Goal: Information Seeking & Learning: Check status

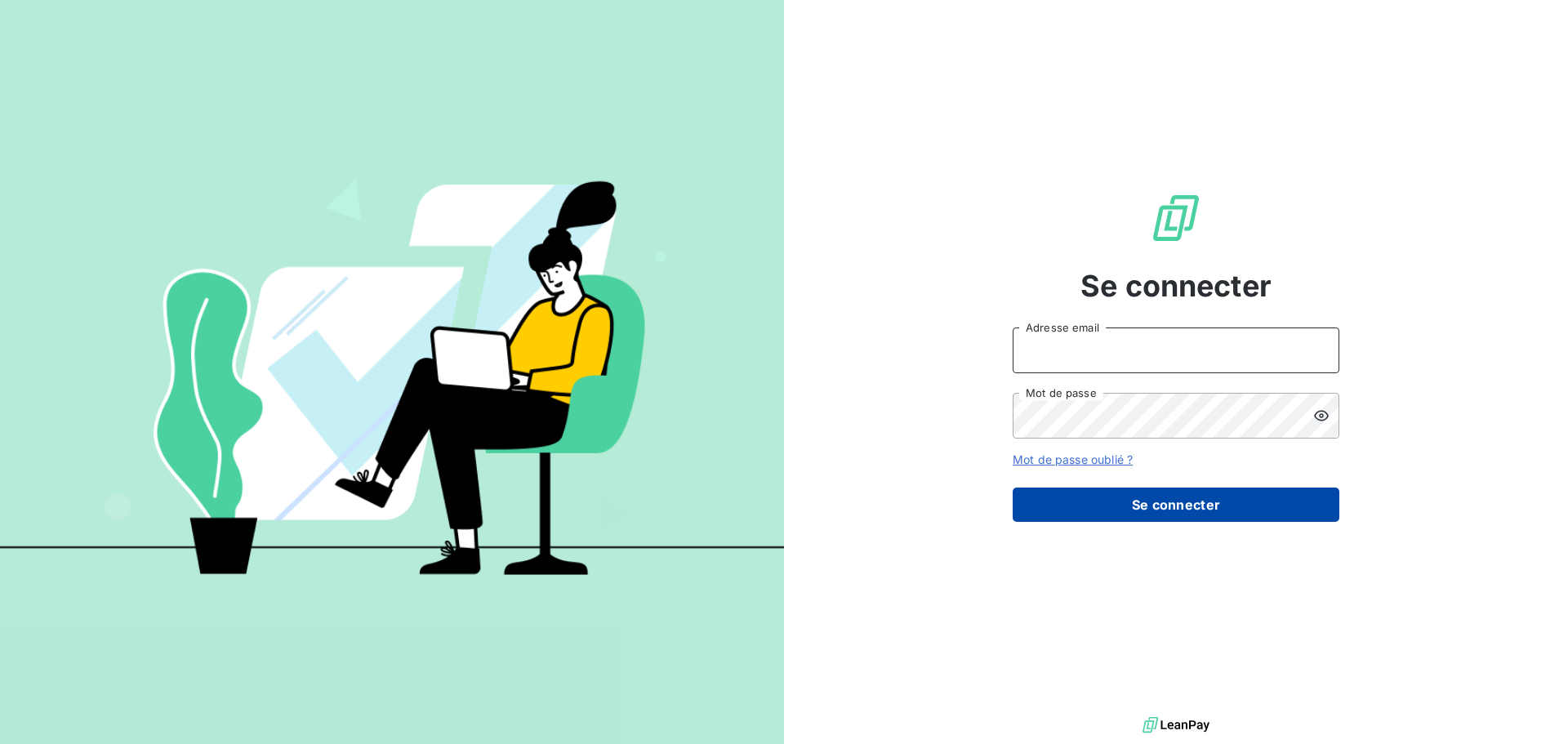
type input "[EMAIL_ADDRESS][DOMAIN_NAME]"
click at [1080, 488] on button "Se connecter" at bounding box center [1176, 504] width 327 height 34
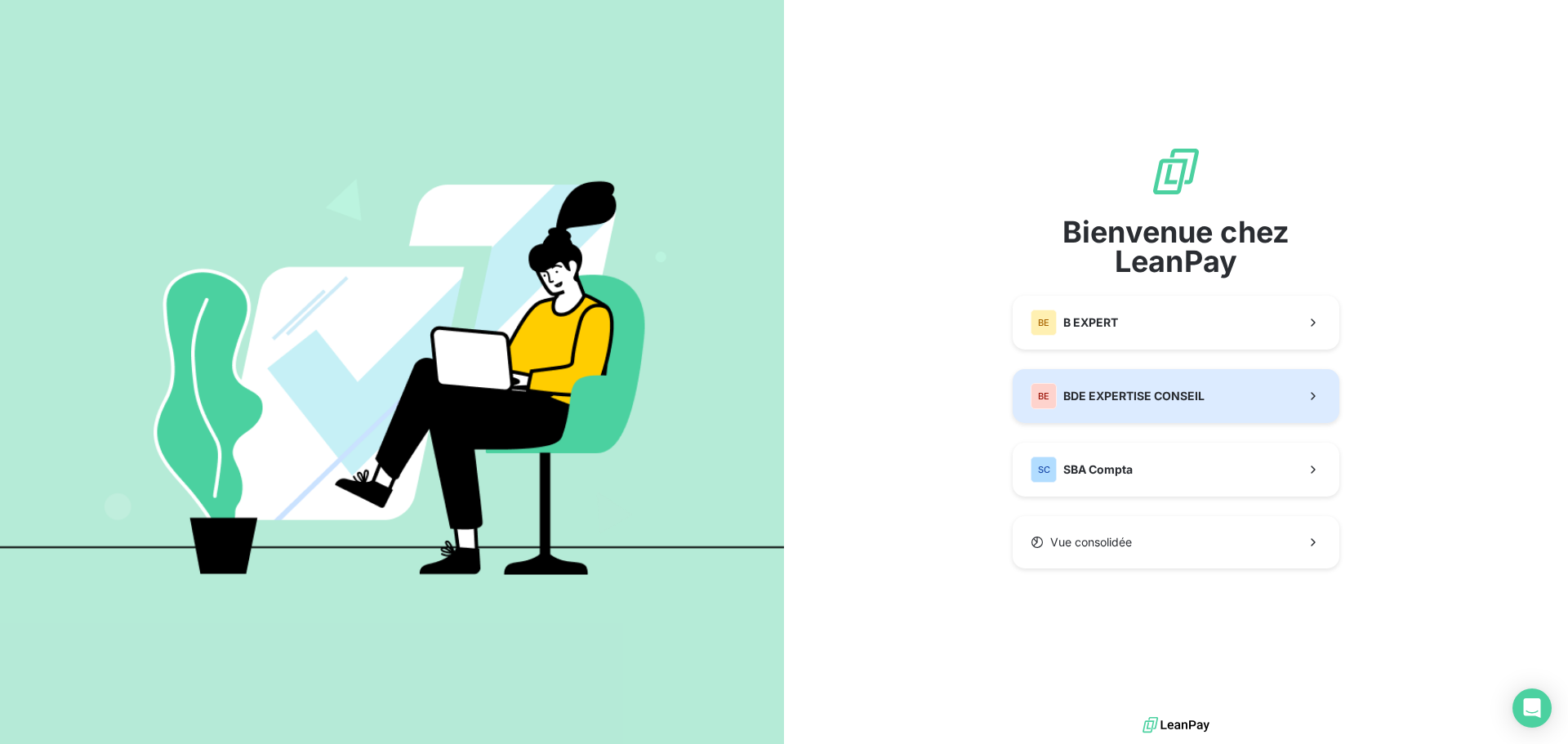
click at [1084, 406] on div "BE BDE EXPERTISE CONSEIL" at bounding box center [1118, 396] width 174 height 26
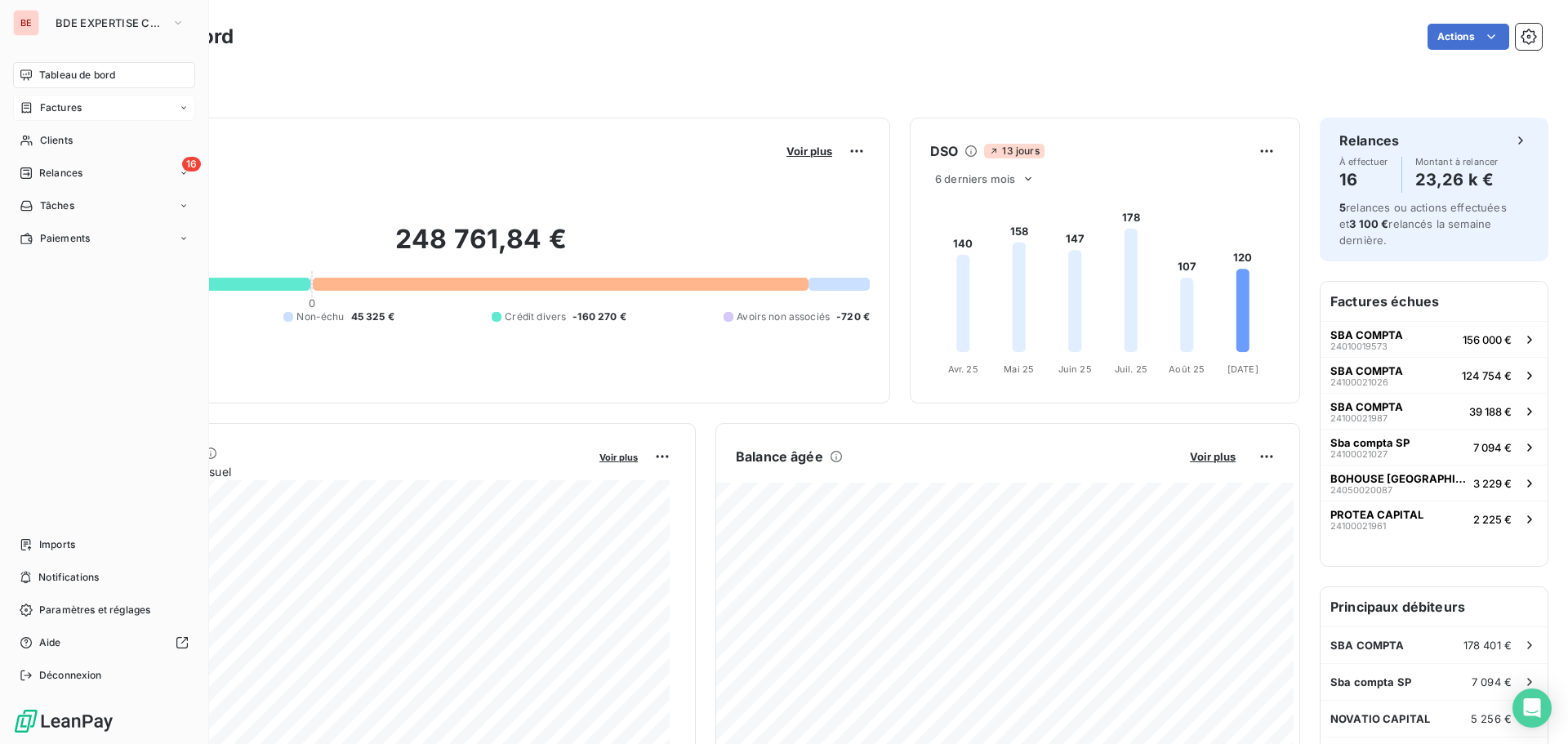
click at [22, 104] on icon at bounding box center [27, 107] width 10 height 11
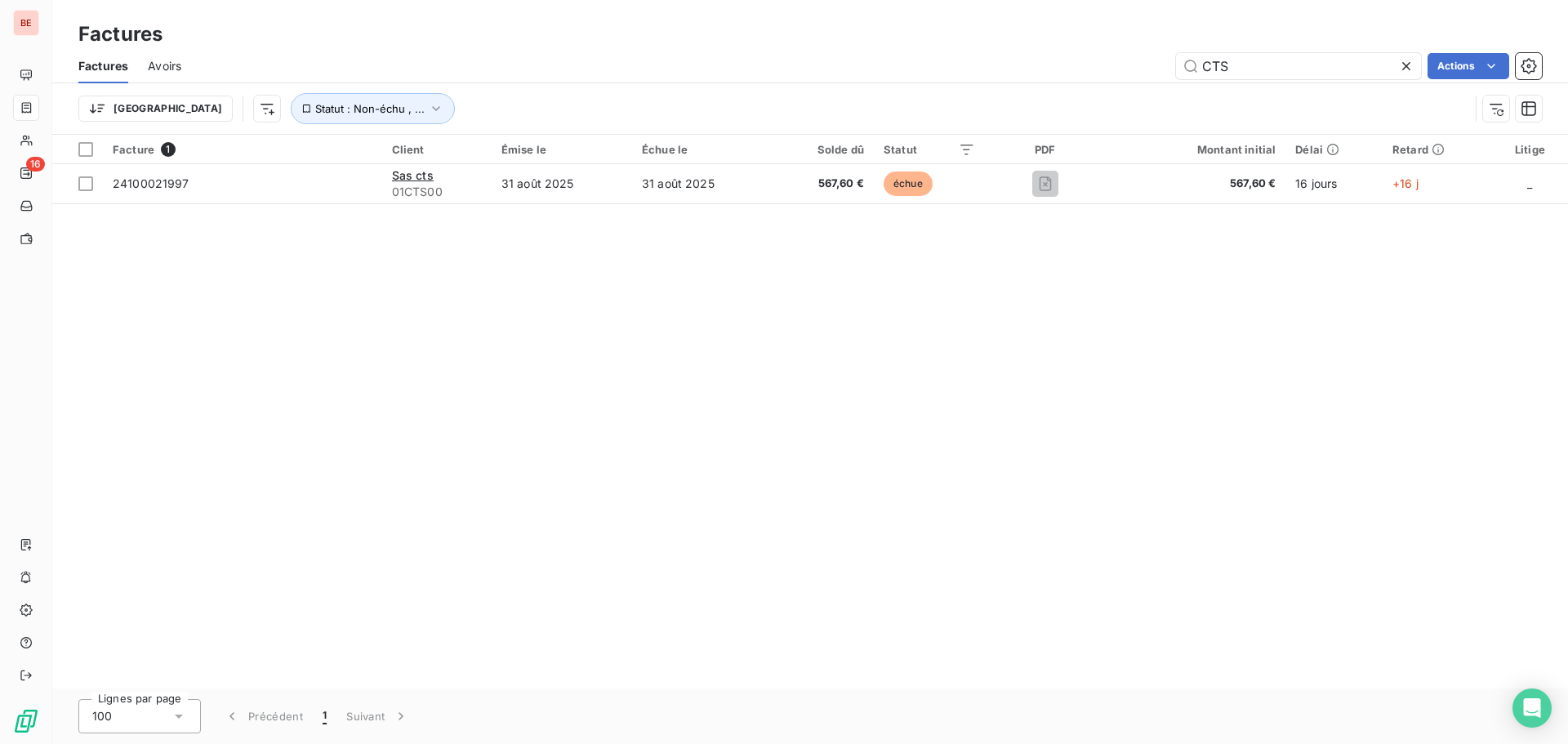
type input "CTS"
click at [316, 112] on span "Statut : Non-échu , ..." at bounding box center [370, 108] width 109 height 13
click at [377, 289] on div "Facture 1 Client Émise le Échue le Solde dû Statut PDF Montant initial Délai Re…" at bounding box center [810, 411] width 1516 height 553
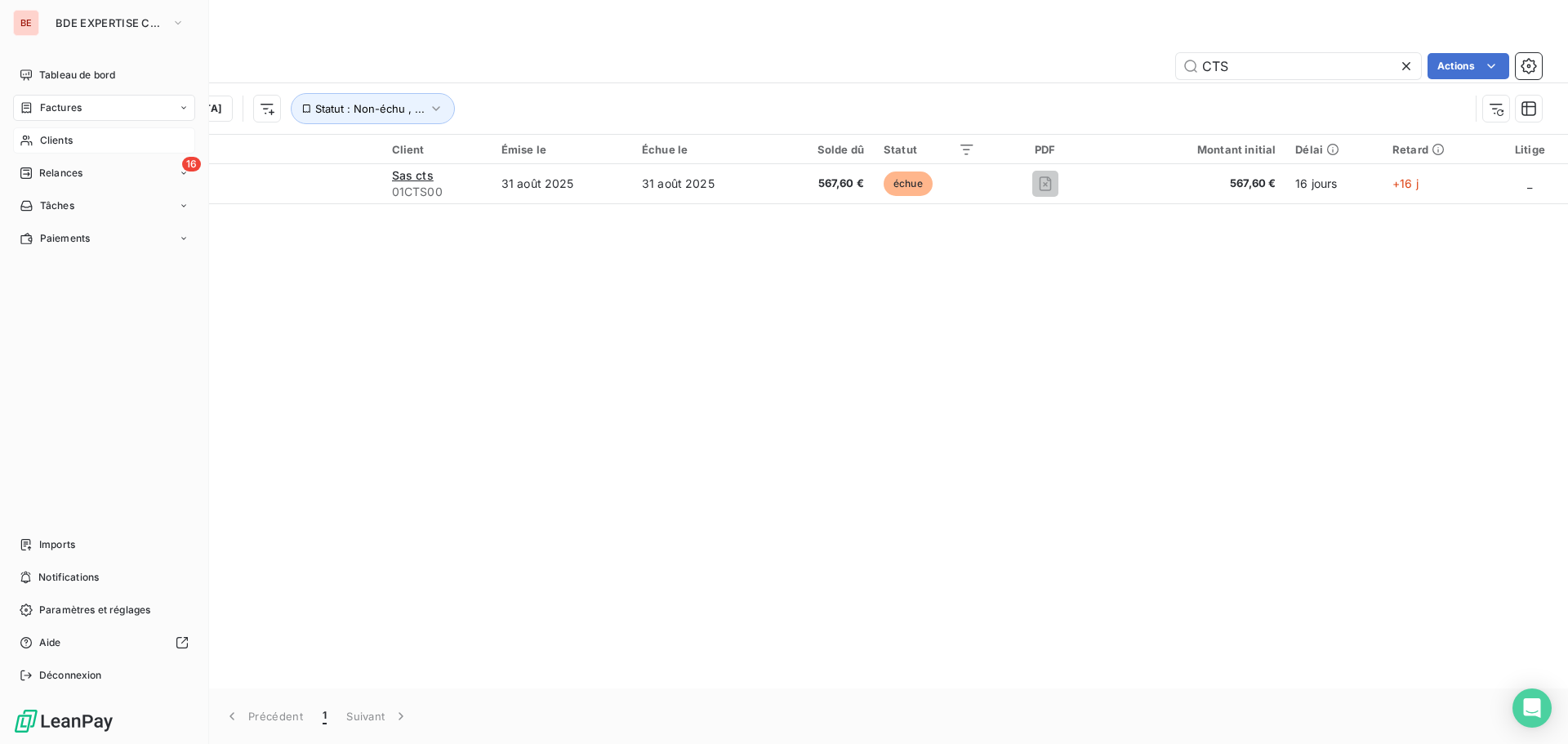
click at [43, 140] on span "Clients" at bounding box center [56, 141] width 32 height 14
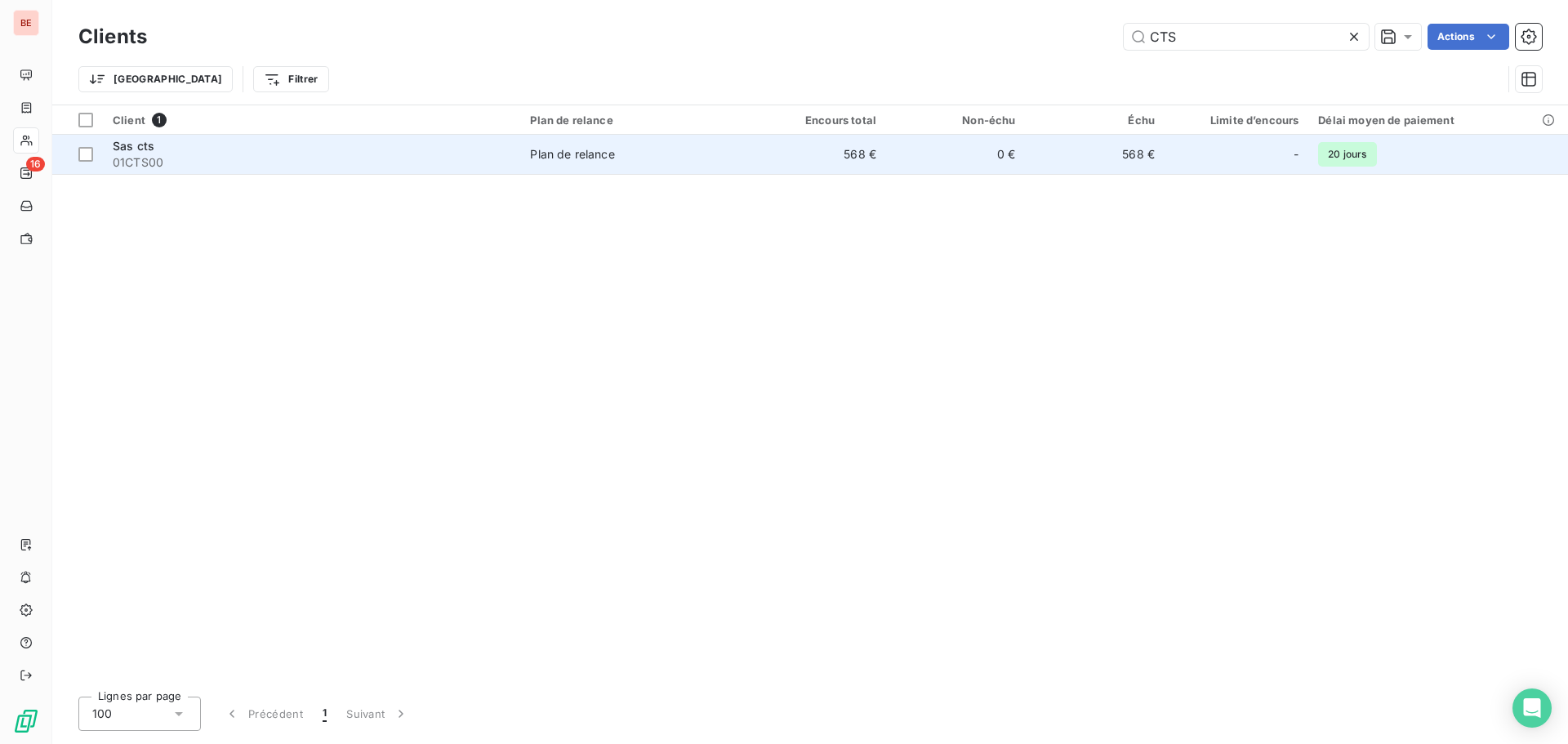
type input "CTS"
click at [561, 157] on div "Plan de relance" at bounding box center [572, 154] width 84 height 16
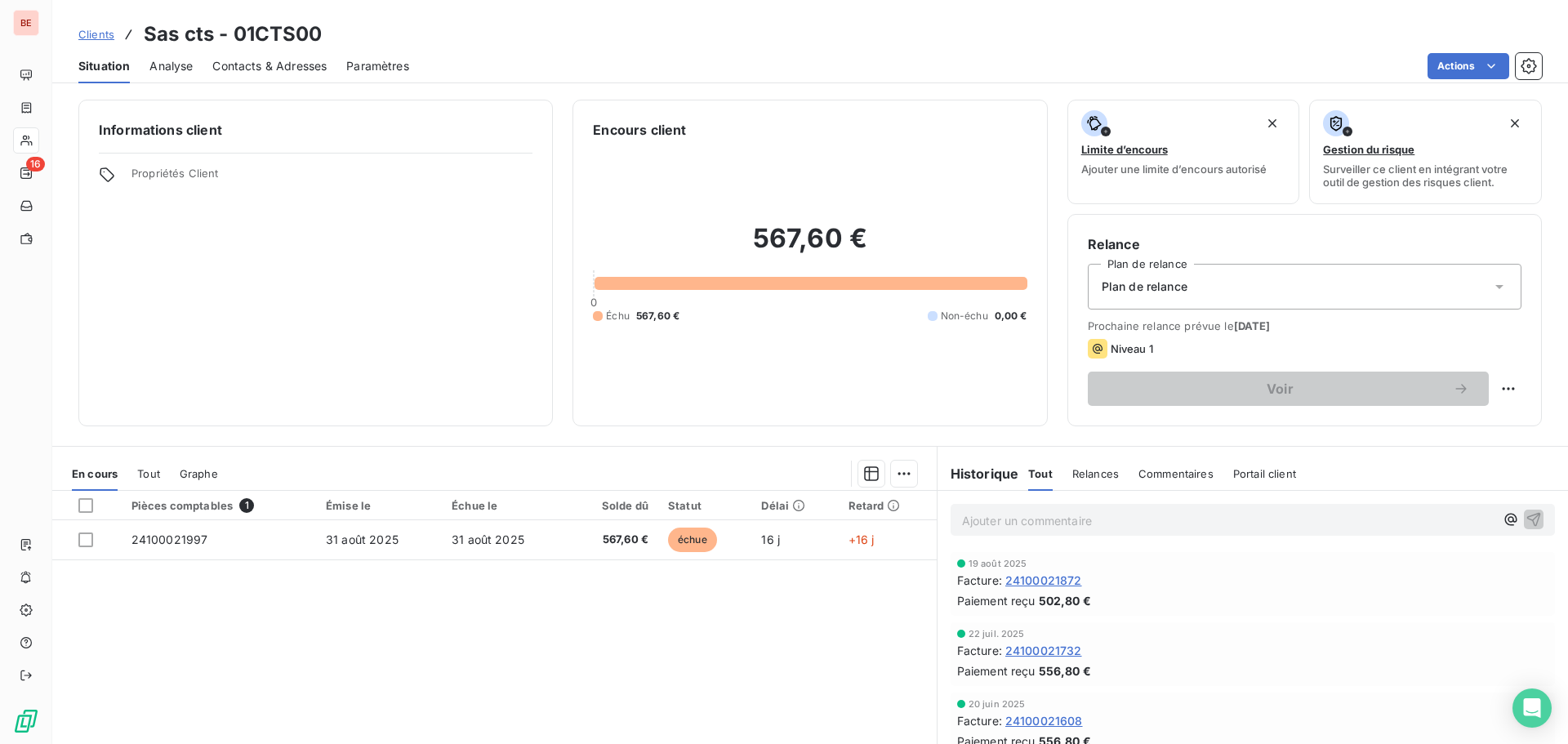
scroll to position [81, 0]
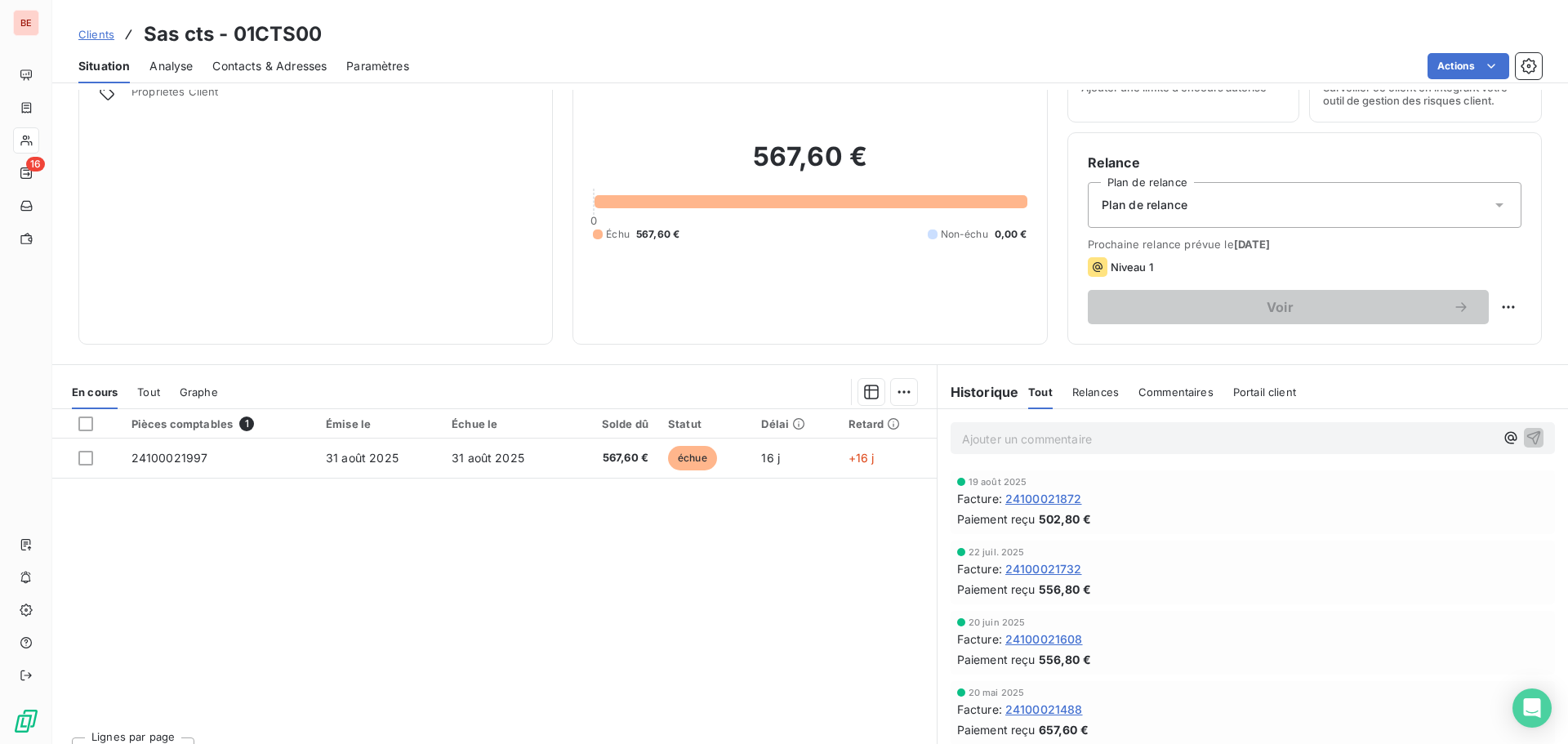
click at [1054, 503] on span "24100021872" at bounding box center [1044, 498] width 77 height 17
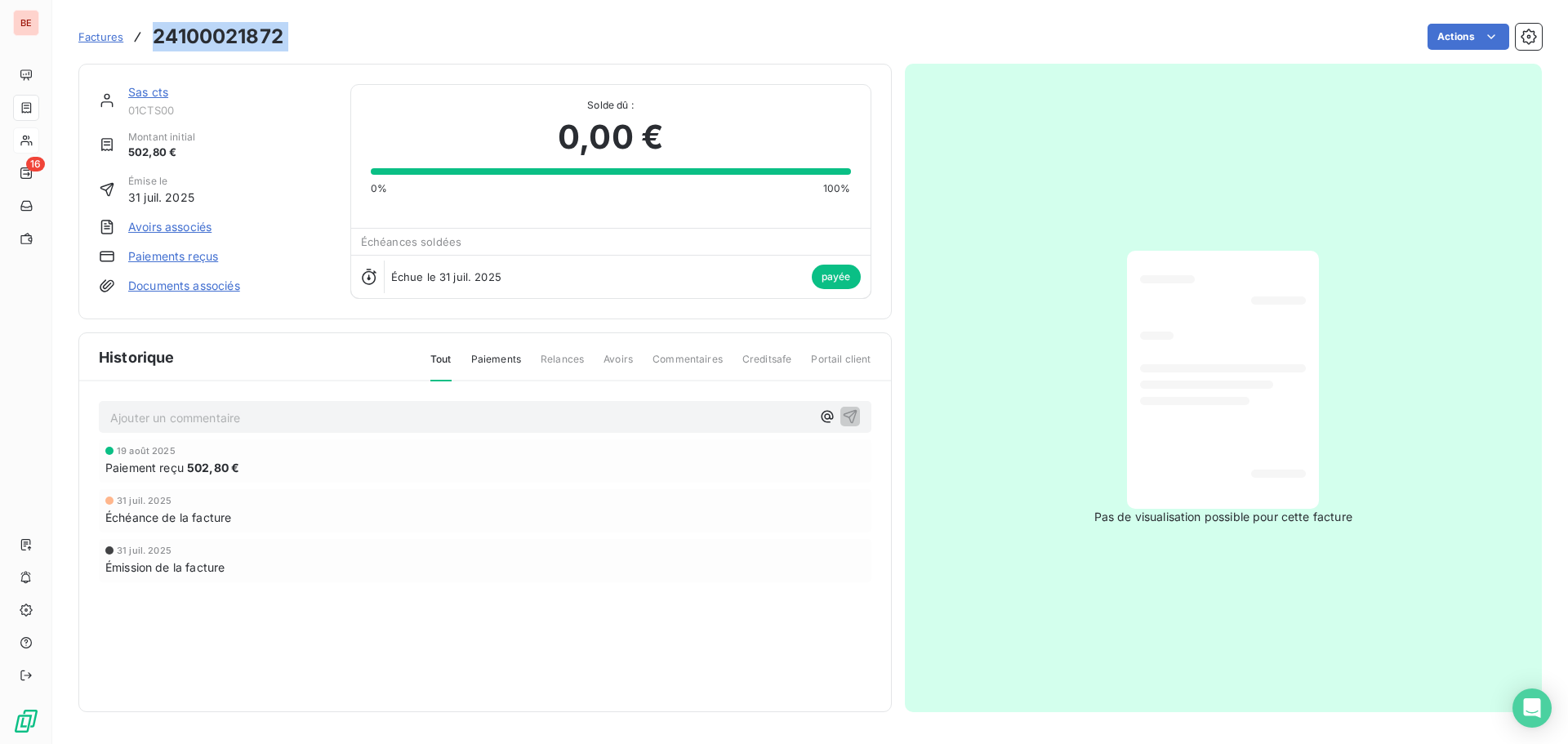
drag, startPoint x: 296, startPoint y: 46, endPoint x: 151, endPoint y: 38, distance: 145.2
click at [151, 38] on div "Factures 24100021872 Actions" at bounding box center [810, 37] width 1463 height 34
copy section "24100021872 Actions"
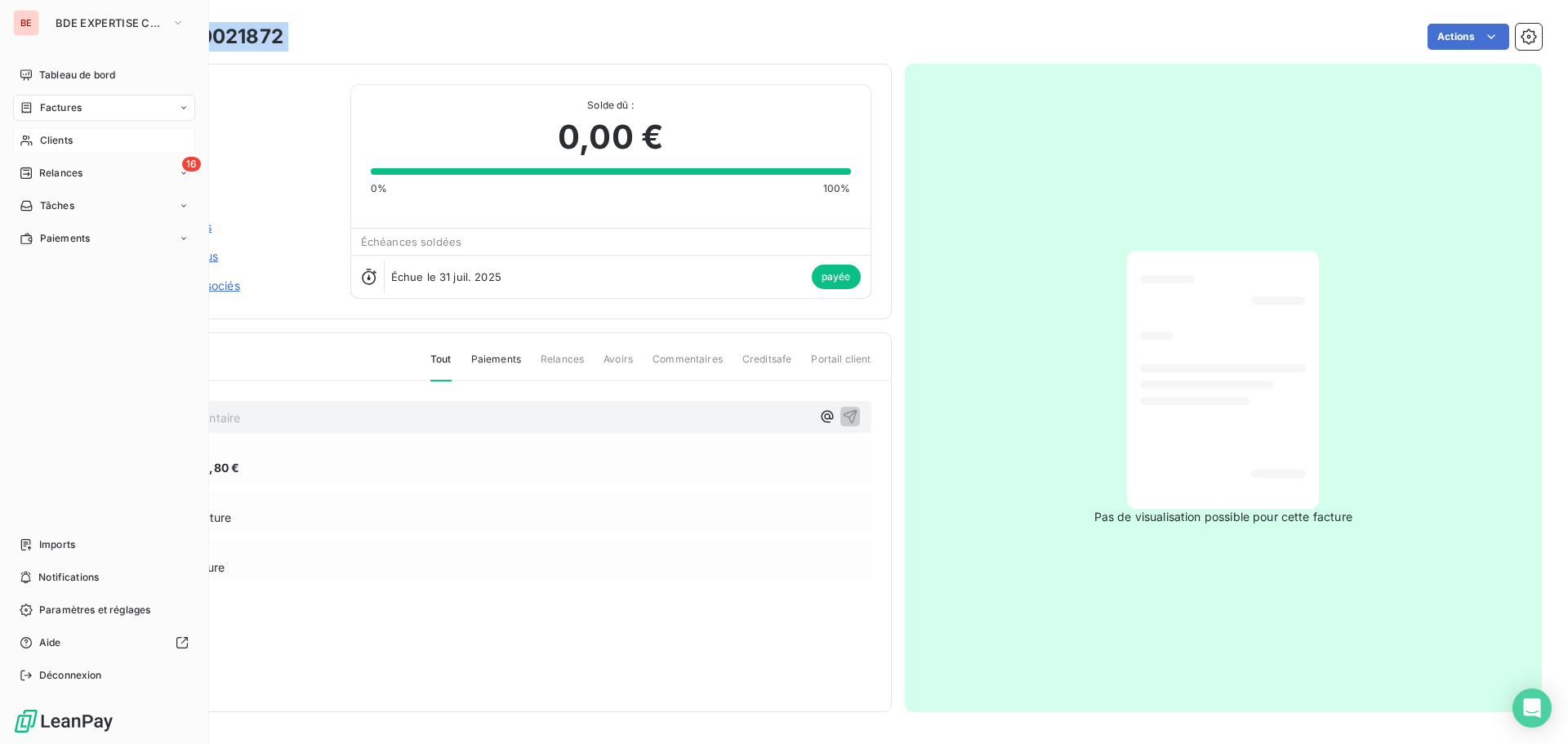
click at [42, 107] on span "Factures" at bounding box center [61, 107] width 42 height 14
click at [56, 139] on span "Factures" at bounding box center [60, 141] width 42 height 14
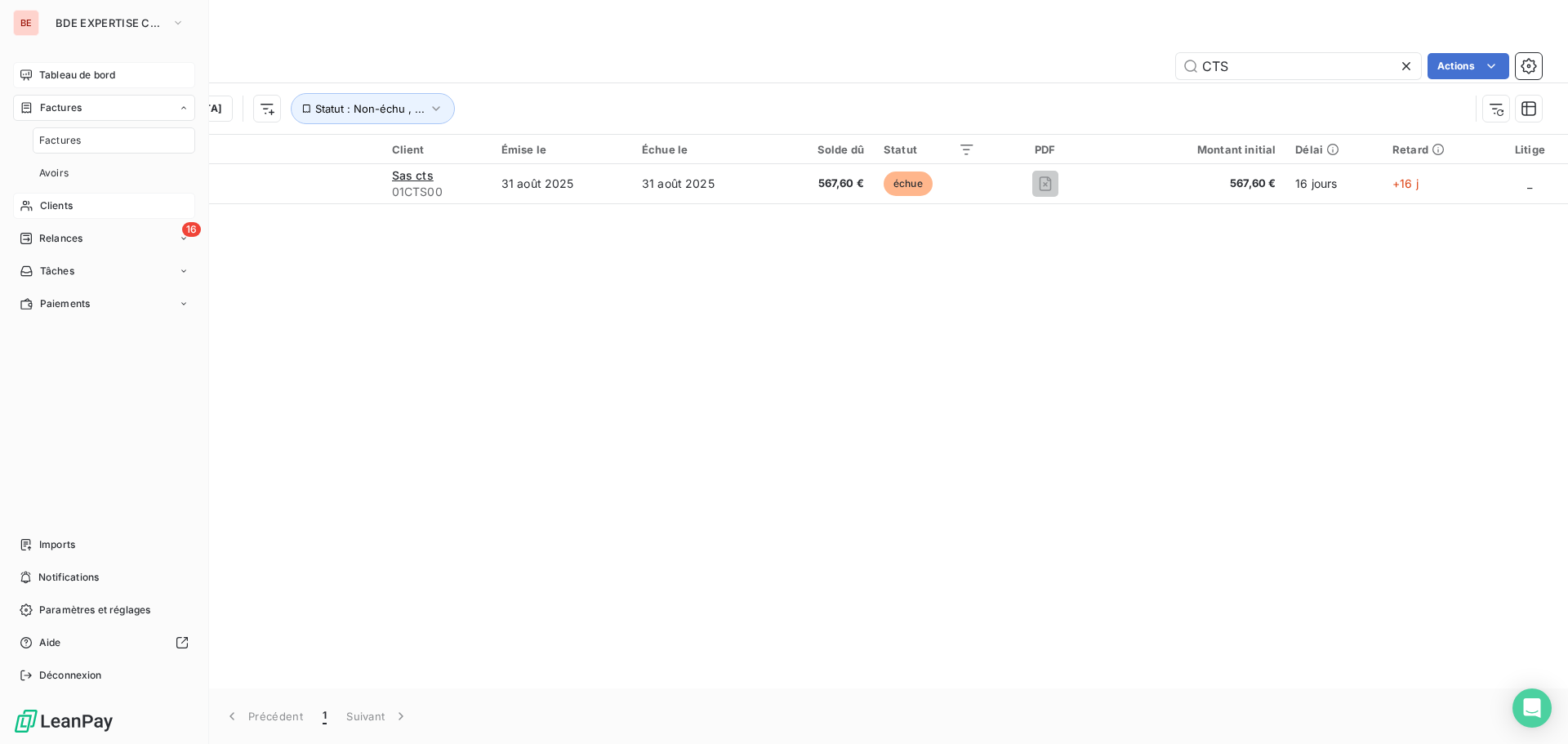
click at [52, 68] on span "Tableau de bord" at bounding box center [77, 75] width 76 height 14
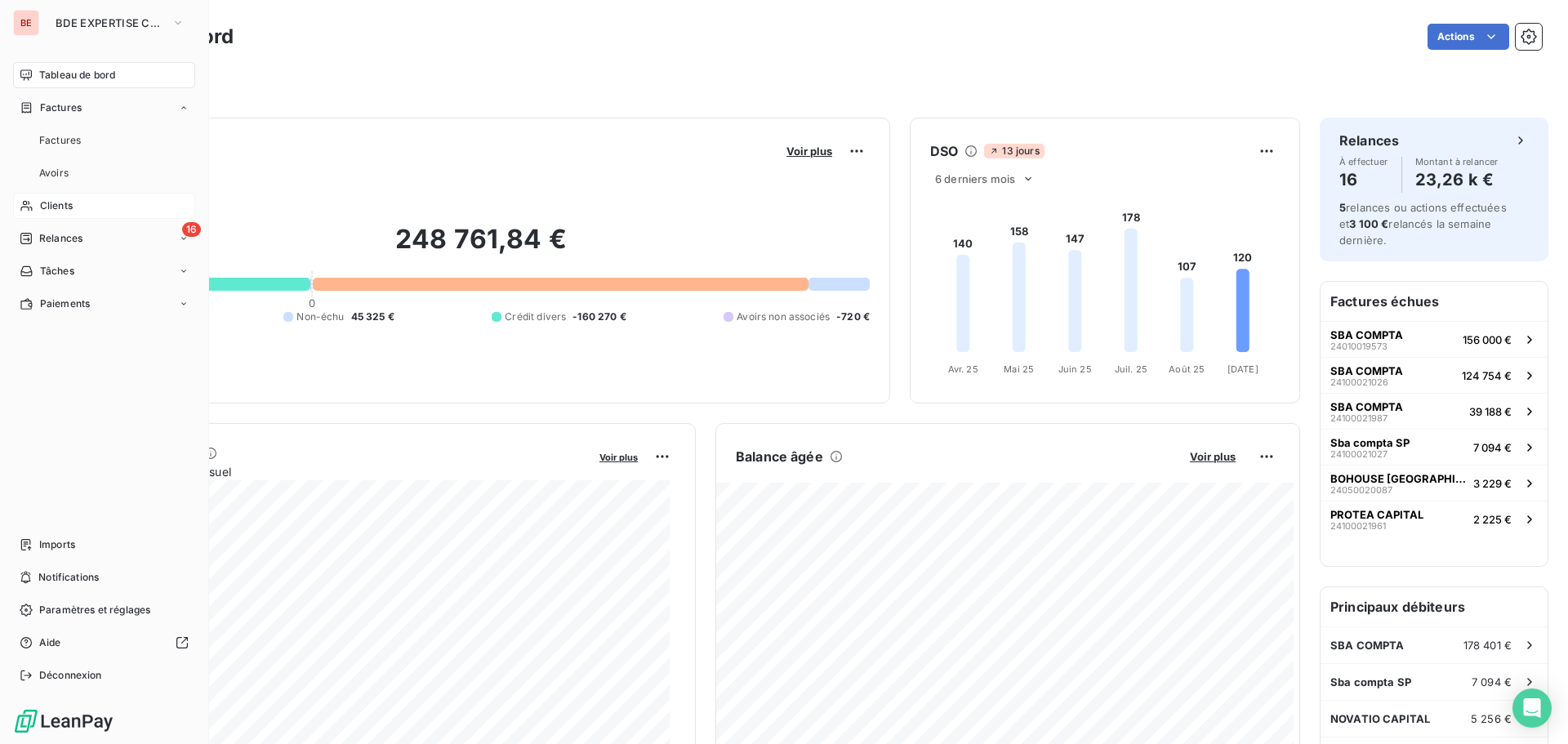
click at [60, 209] on span "Clients" at bounding box center [56, 206] width 32 height 14
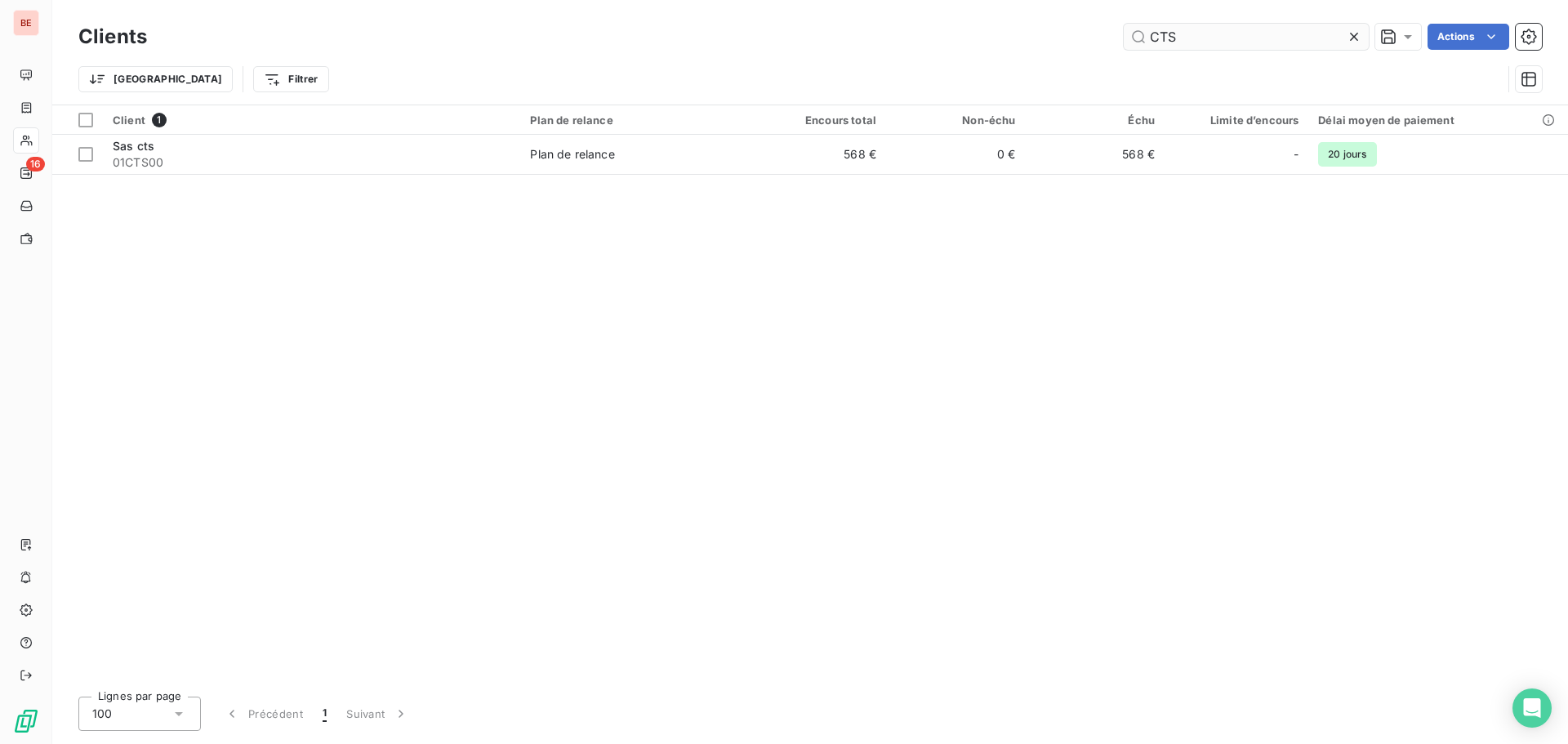
drag, startPoint x: 1202, startPoint y: 22, endPoint x: 1133, endPoint y: 47, distance: 73.4
click at [1135, 46] on div "Clients CTS Actions" at bounding box center [810, 37] width 1463 height 34
click at [1177, 41] on input "CTS" at bounding box center [1247, 36] width 245 height 26
drag, startPoint x: 1181, startPoint y: 39, endPoint x: 1120, endPoint y: 38, distance: 61.0
click at [1127, 38] on input "CTS" at bounding box center [1247, 36] width 245 height 26
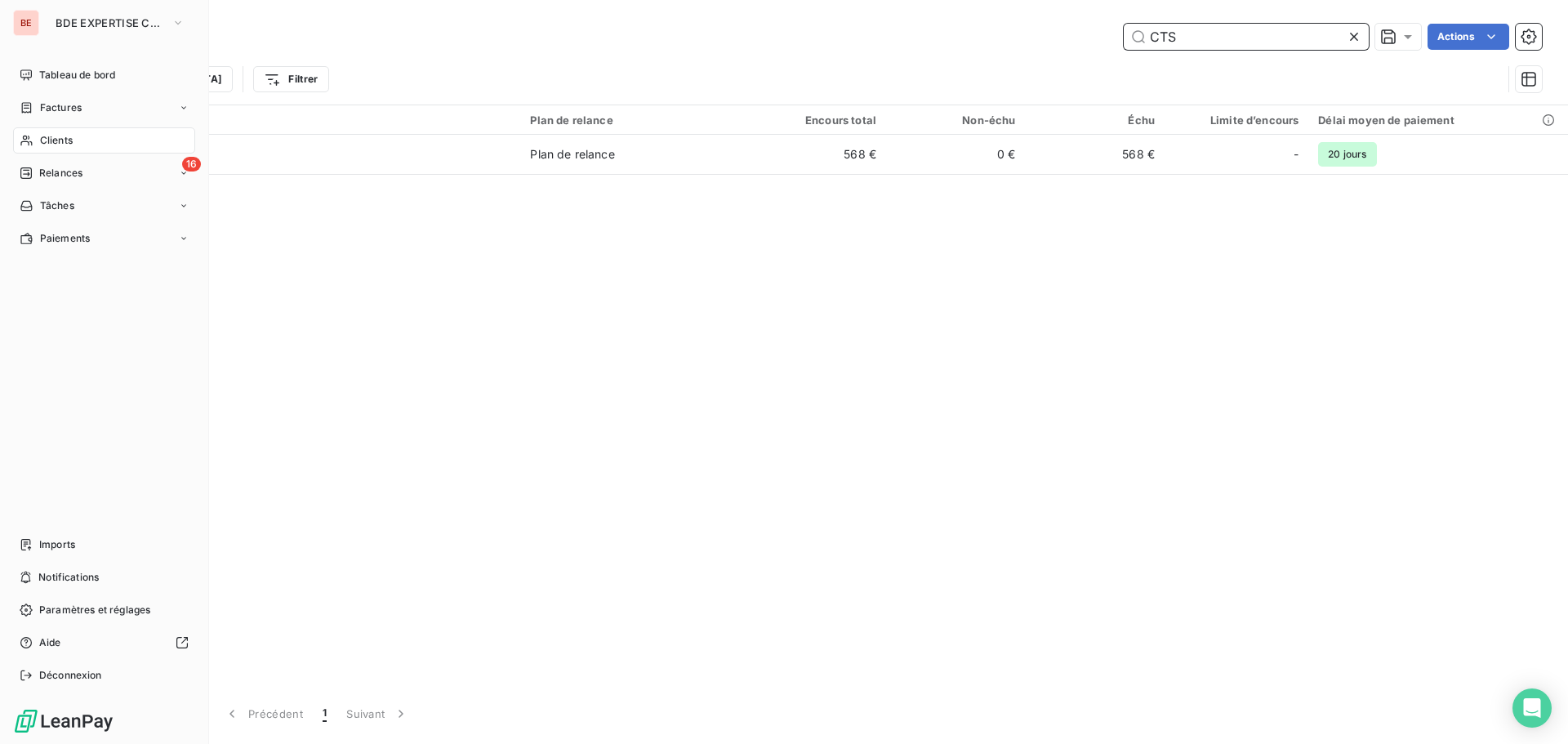
paste input "24100021872"
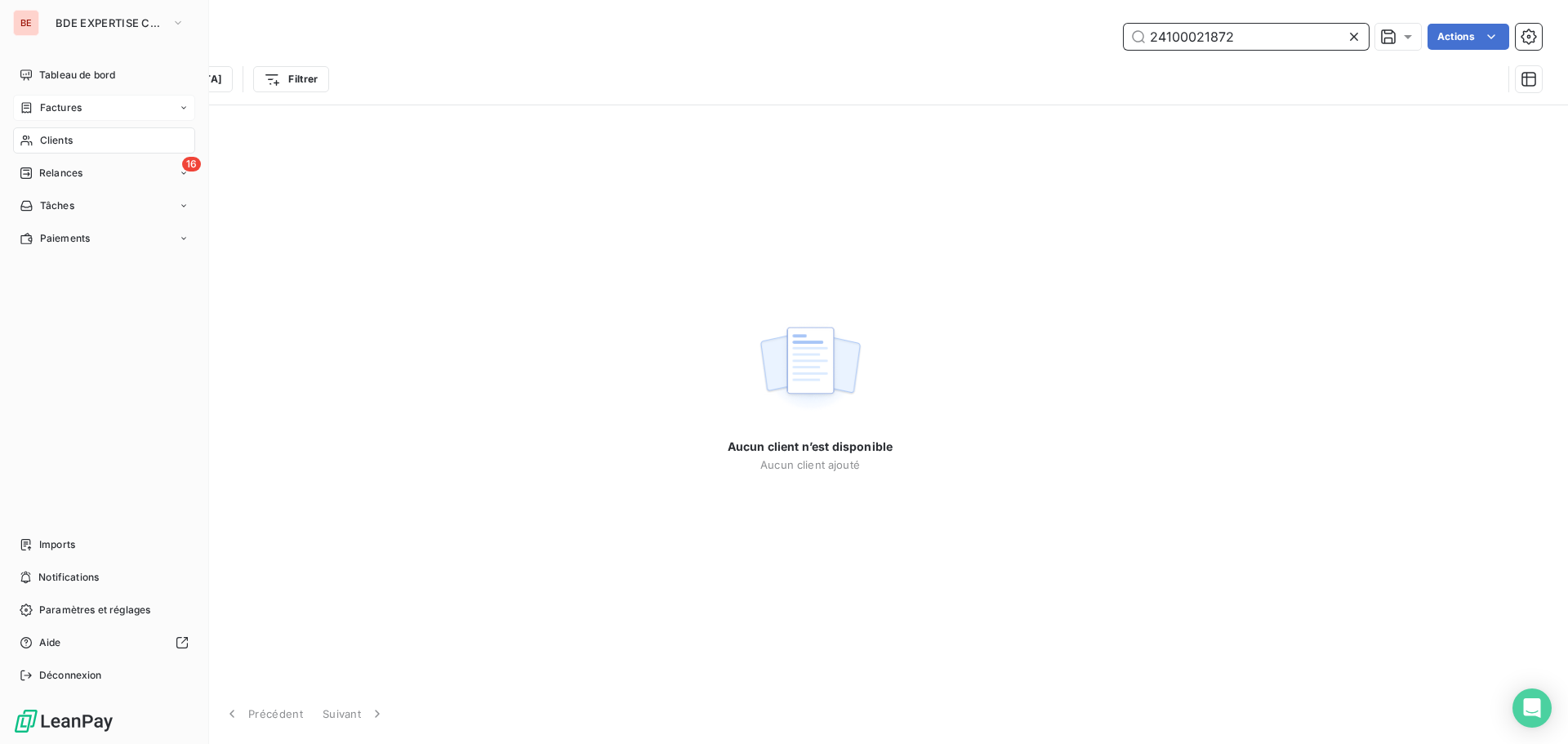
type input "24100021872"
click at [56, 106] on span "Factures" at bounding box center [61, 107] width 42 height 14
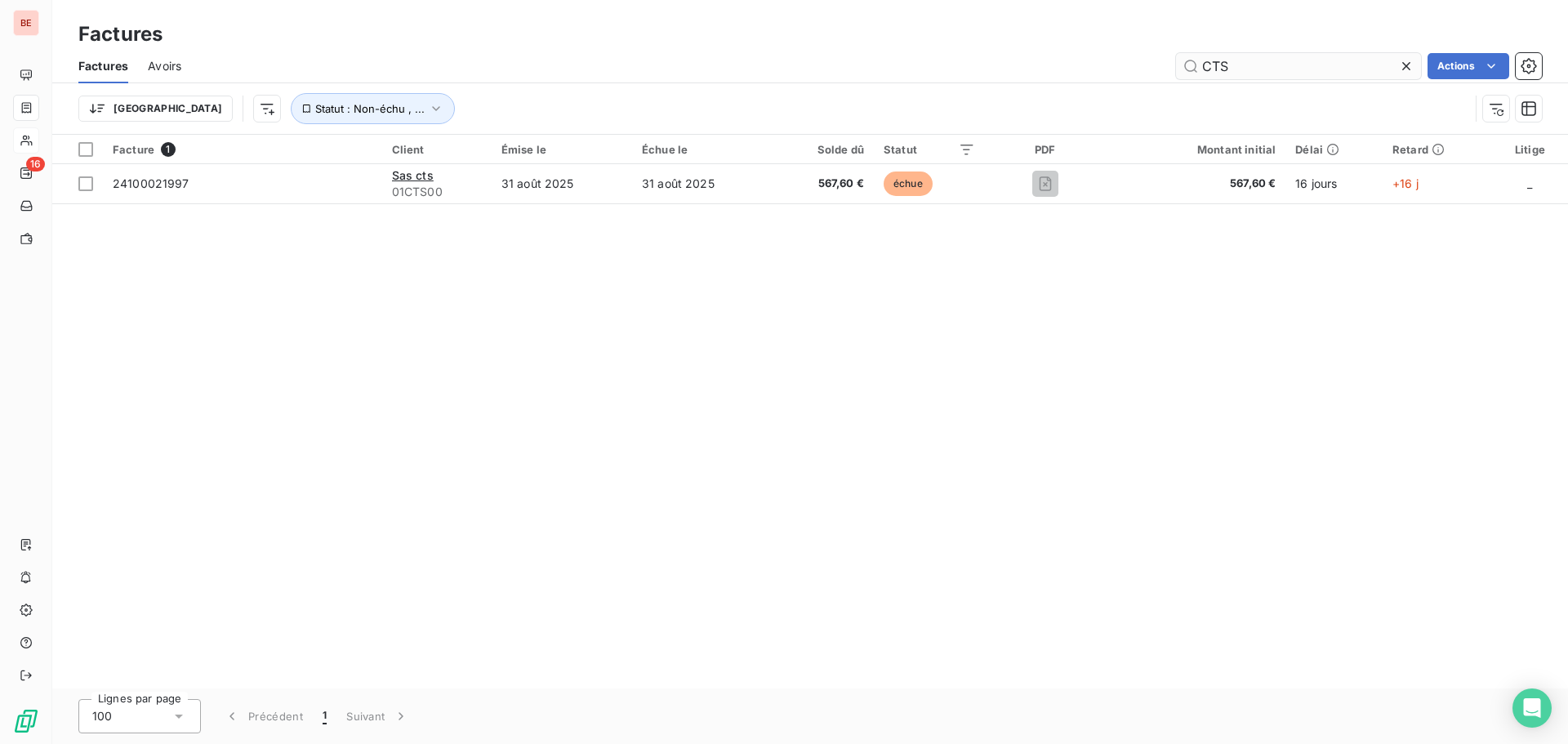
drag, startPoint x: 1258, startPoint y: 73, endPoint x: 1187, endPoint y: 73, distance: 71.0
click at [1192, 73] on input "CTS" at bounding box center [1298, 65] width 245 height 26
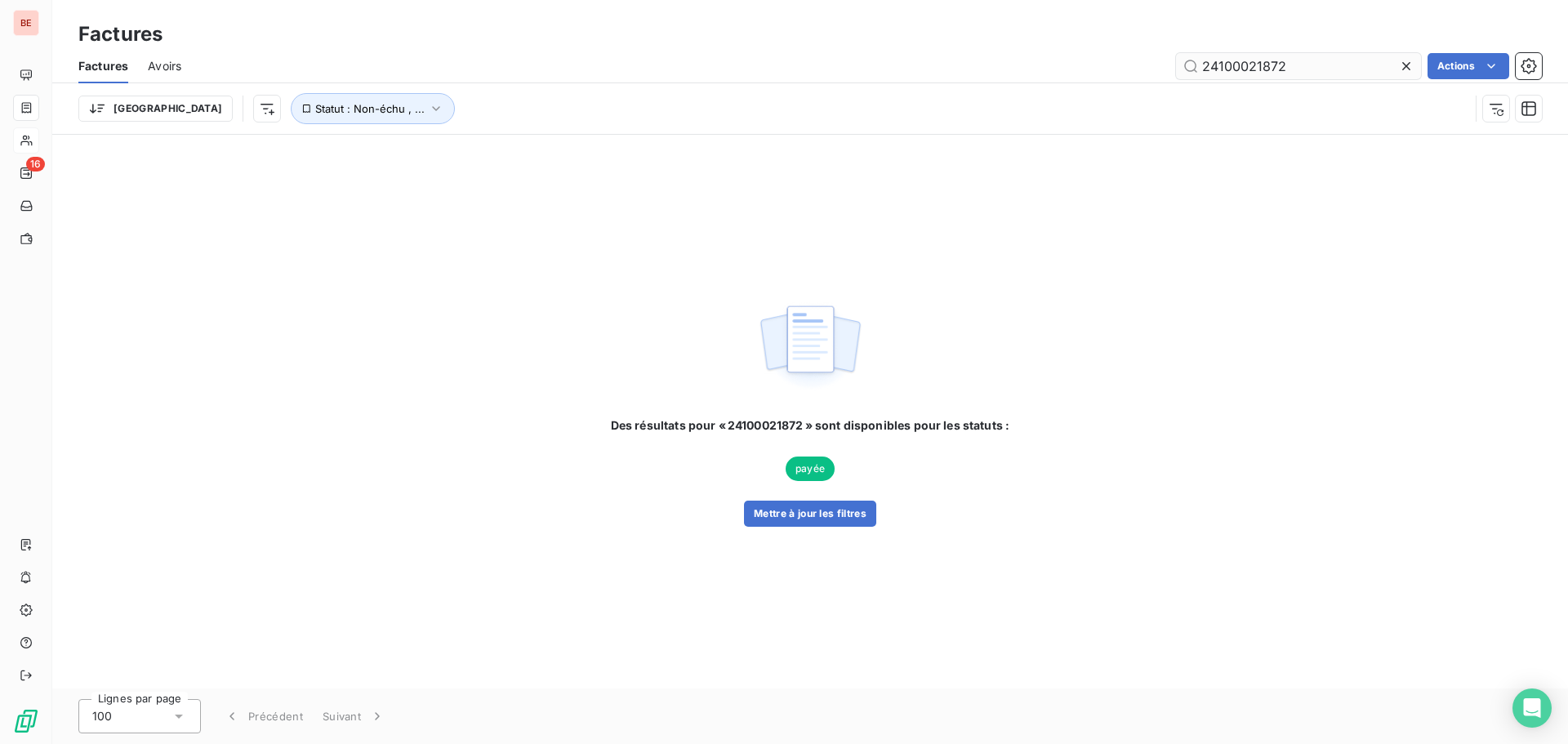
type input "24100021872"
click at [835, 516] on button "Mettre à jour les filtres" at bounding box center [810, 513] width 133 height 26
